Goal: Information Seeking & Learning: Learn about a topic

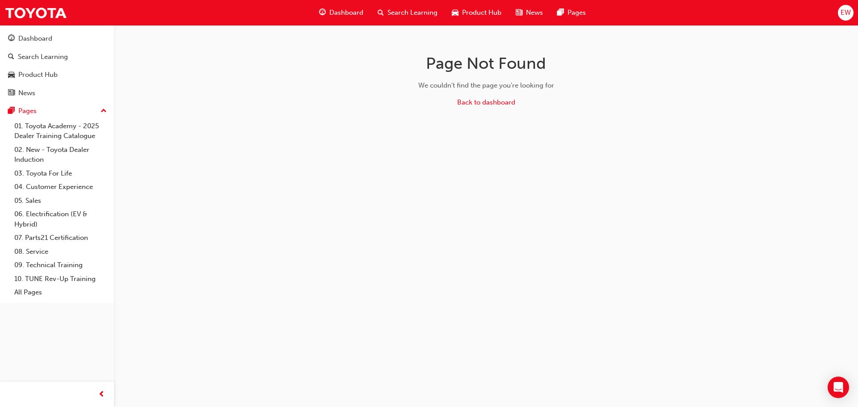
click at [53, 29] on button "Dashboard Search Learning Product Hub News Pages" at bounding box center [57, 66] width 107 height 74
click at [55, 38] on div "Dashboard" at bounding box center [57, 38] width 98 height 11
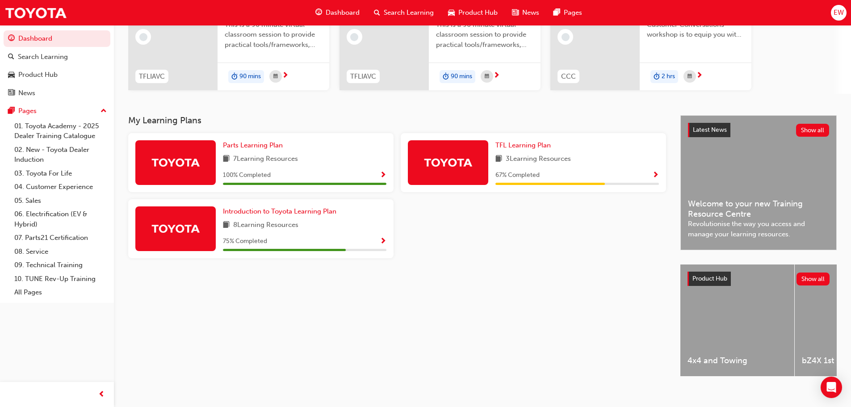
scroll to position [123, 0]
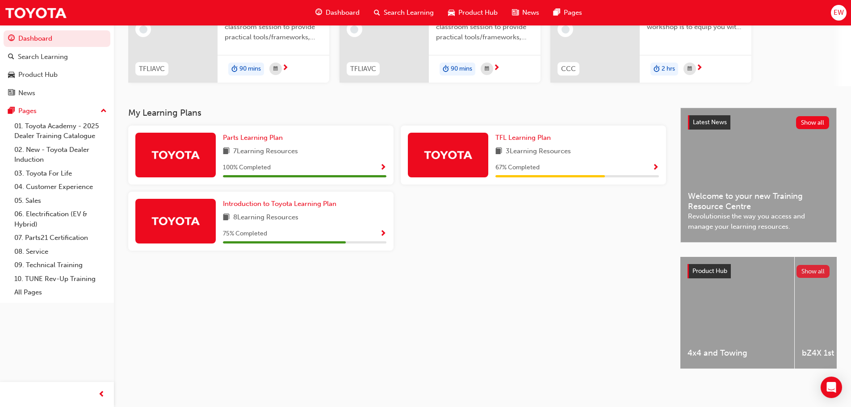
click at [817, 266] on button "Show all" at bounding box center [813, 271] width 34 height 13
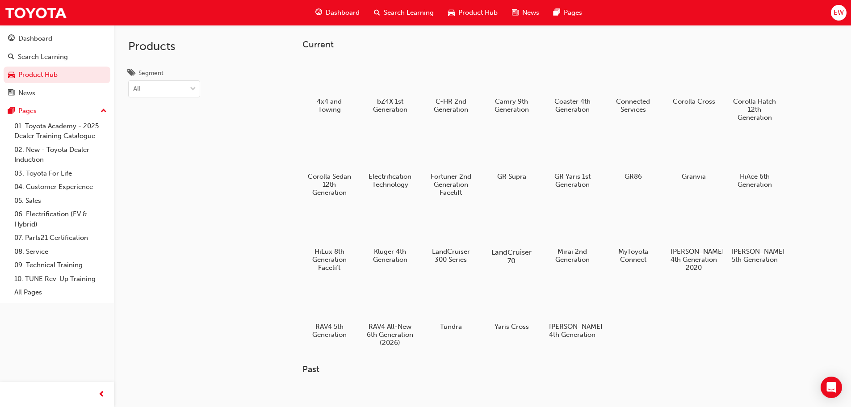
click at [528, 239] on div at bounding box center [511, 227] width 50 height 36
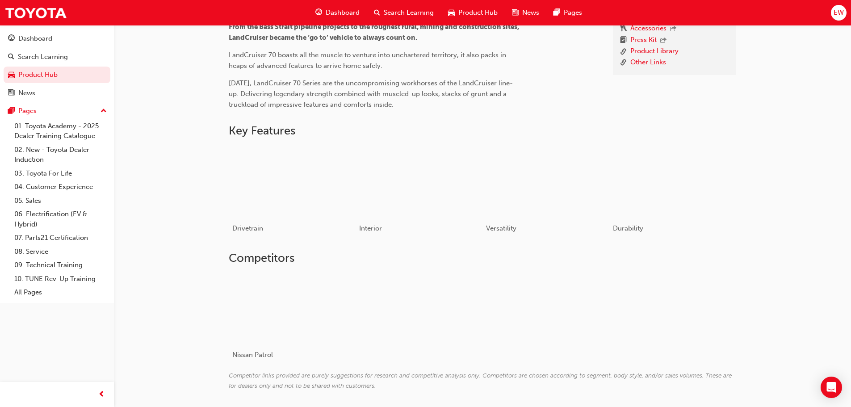
scroll to position [332, 0]
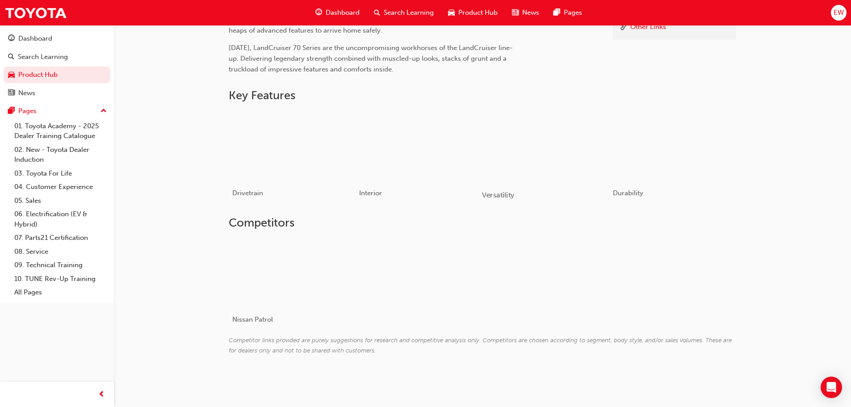
click at [493, 196] on span "Versatility" at bounding box center [498, 195] width 32 height 8
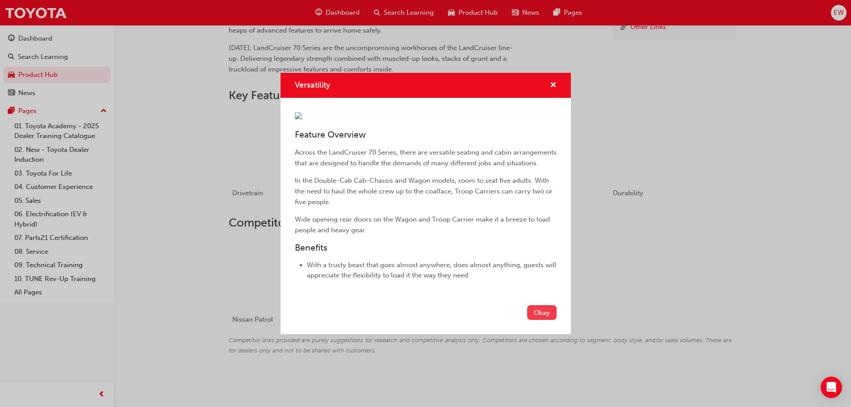
click at [545, 312] on button "Okay" at bounding box center [541, 312] width 29 height 15
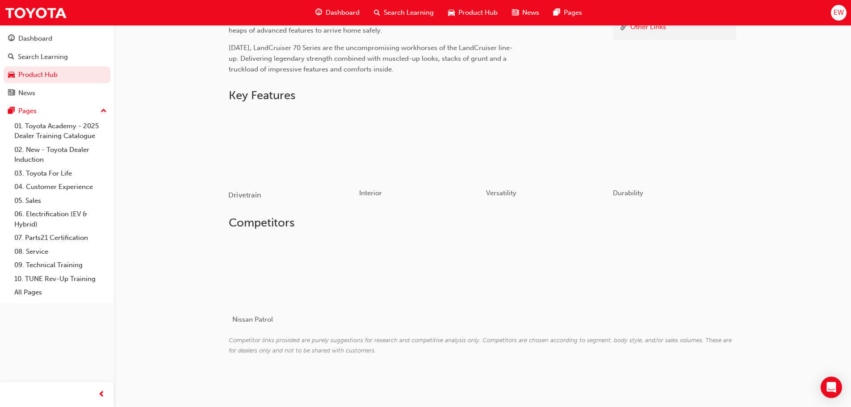
click at [246, 183] on div "Drivetrain" at bounding box center [291, 195] width 127 height 26
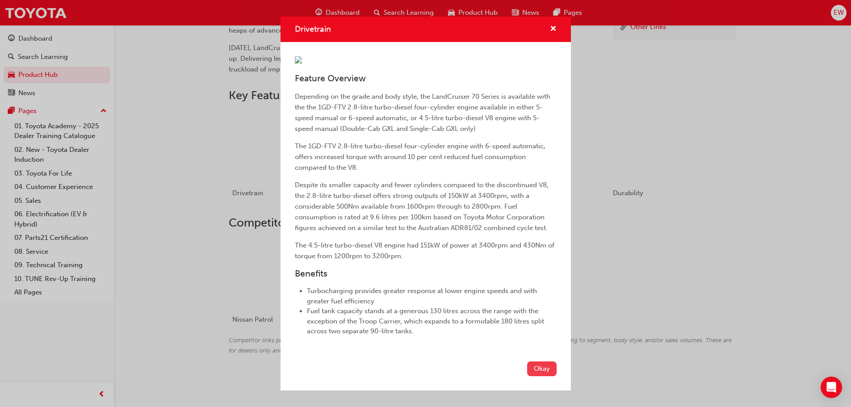
click at [530, 365] on button "Okay" at bounding box center [541, 368] width 29 height 15
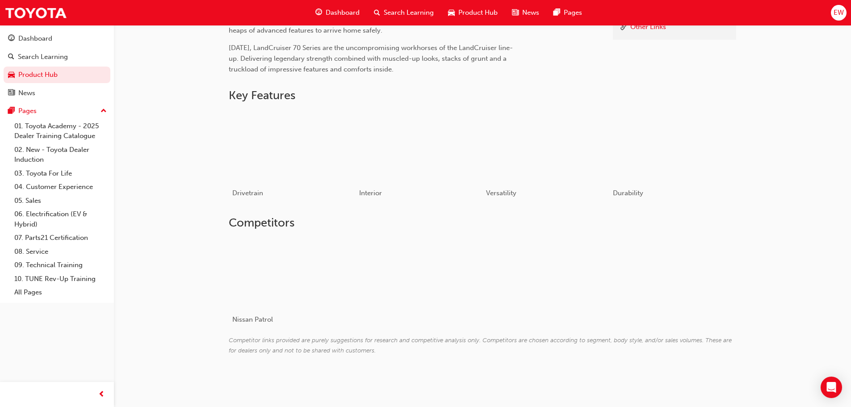
click at [516, 295] on div "Nissan Patrol" at bounding box center [482, 286] width 507 height 98
click at [625, 203] on div "Durability" at bounding box center [672, 195] width 127 height 26
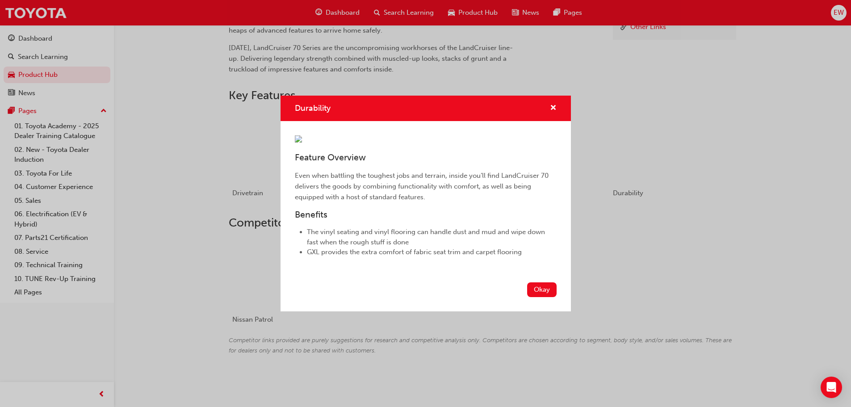
click at [544, 285] on button "Okay" at bounding box center [541, 289] width 29 height 15
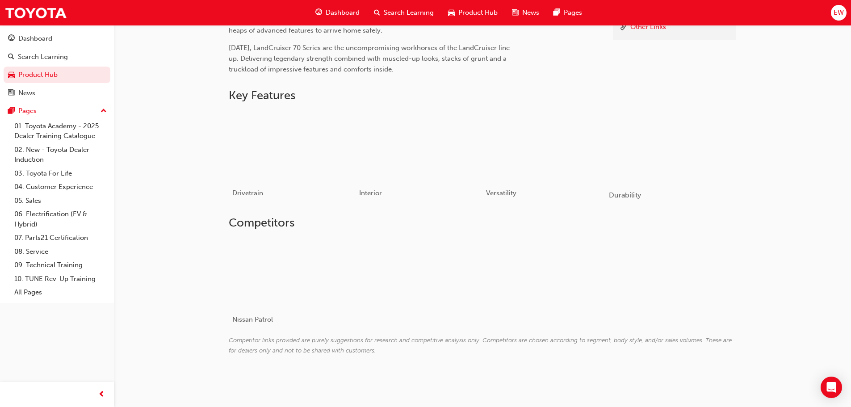
click at [633, 199] on span "Durability" at bounding box center [625, 195] width 32 height 8
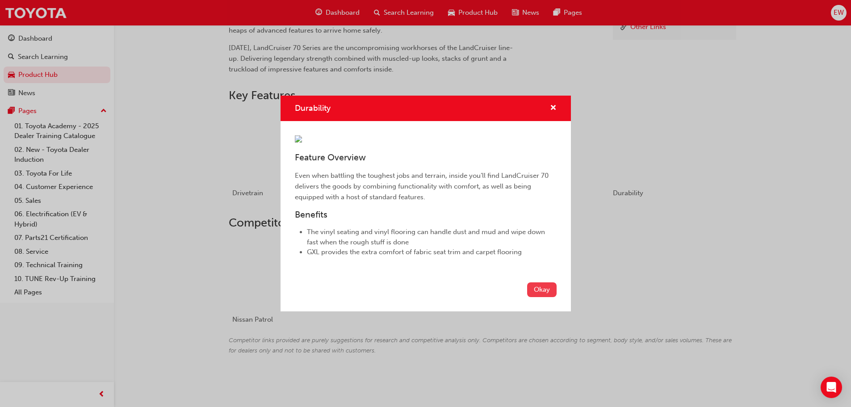
click at [544, 290] on button "Okay" at bounding box center [541, 289] width 29 height 15
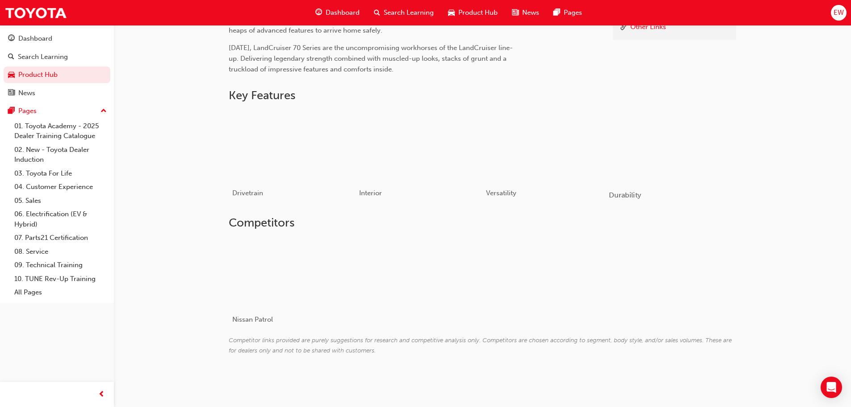
click at [621, 198] on span "Durability" at bounding box center [625, 195] width 32 height 8
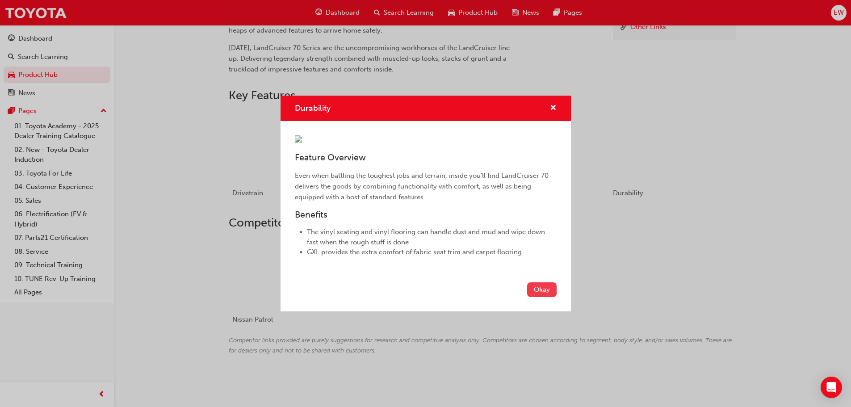
click at [536, 289] on button "Okay" at bounding box center [541, 289] width 29 height 15
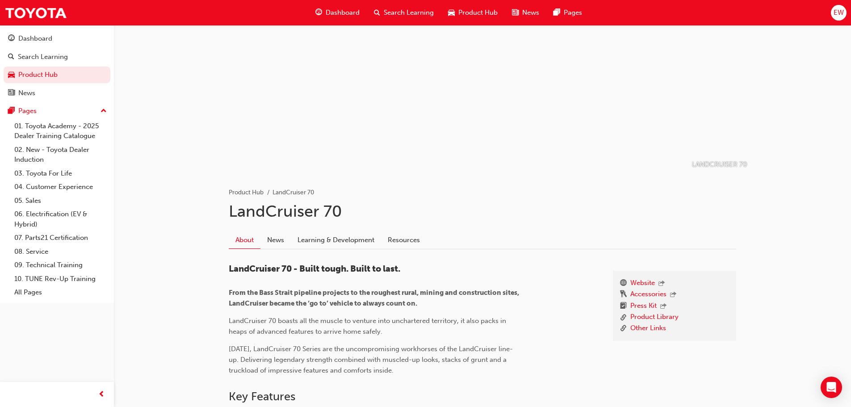
scroll to position [0, 0]
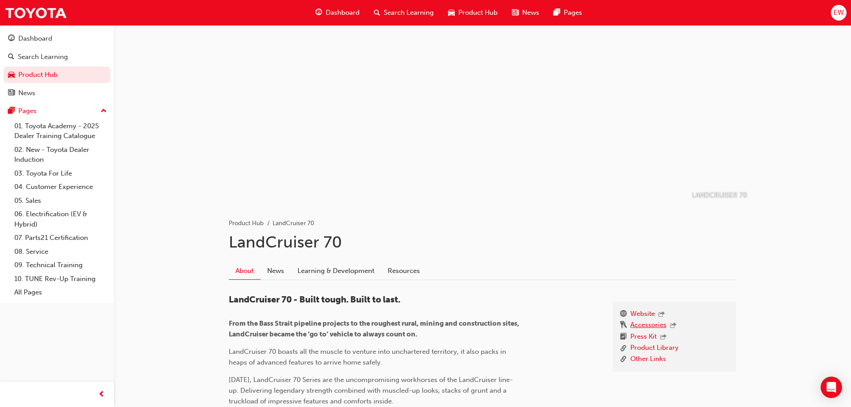
click at [653, 327] on link "Accessories" at bounding box center [648, 326] width 36 height 12
